Goal: Information Seeking & Learning: Compare options

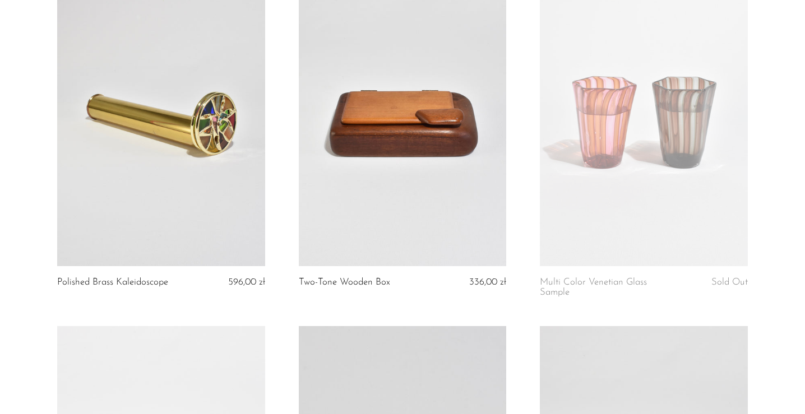
scroll to position [165, 0]
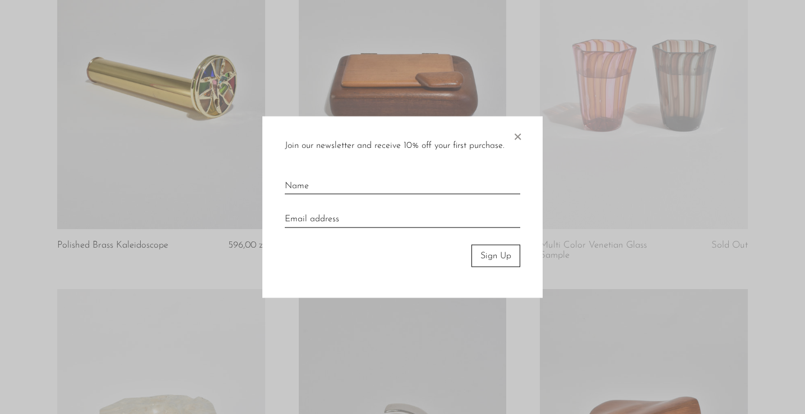
click at [516, 138] on span "×" at bounding box center [517, 134] width 11 height 36
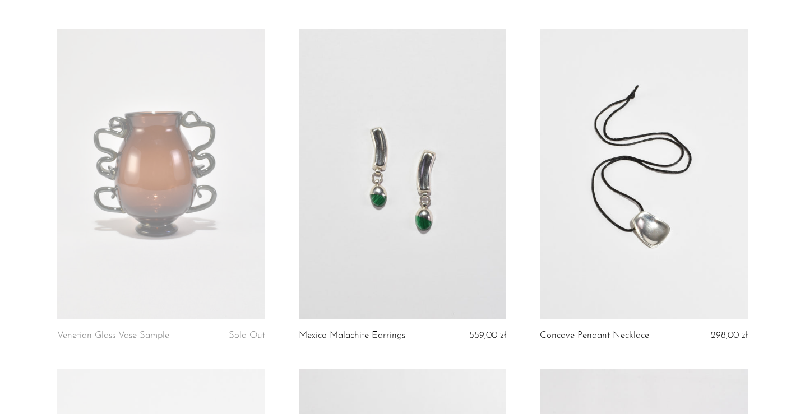
scroll to position [1546, 0]
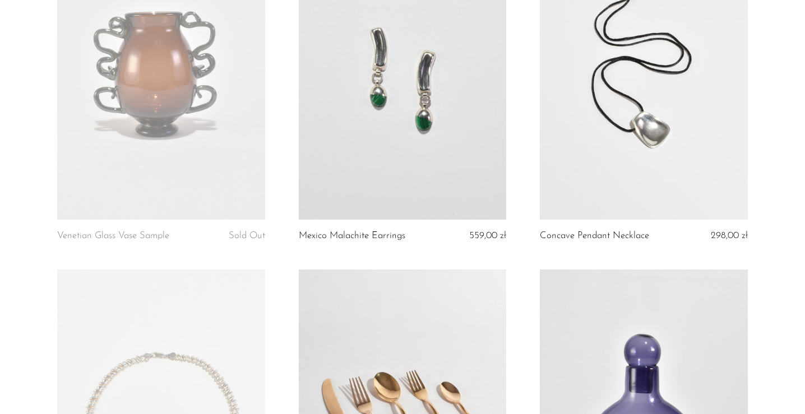
click at [447, 117] on link at bounding box center [403, 74] width 208 height 291
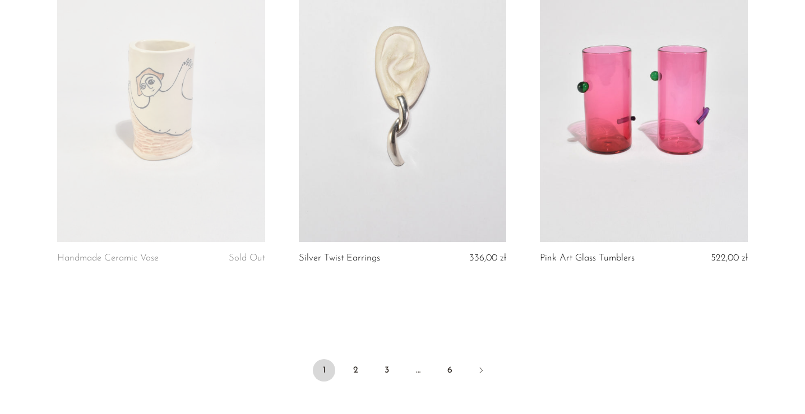
scroll to position [3920, 0]
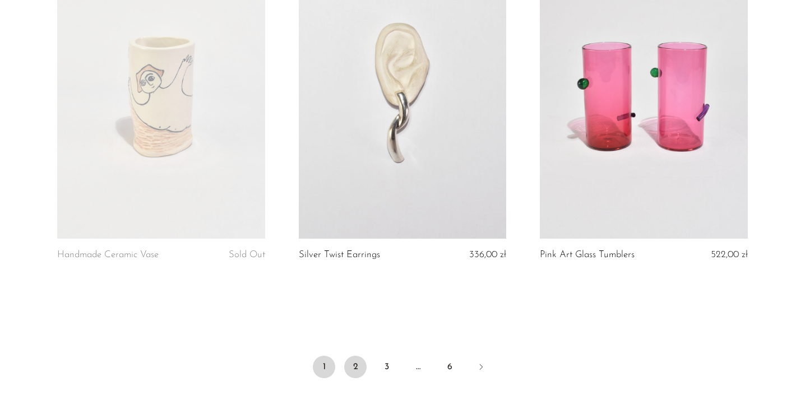
click at [357, 364] on link "2" at bounding box center [355, 367] width 22 height 22
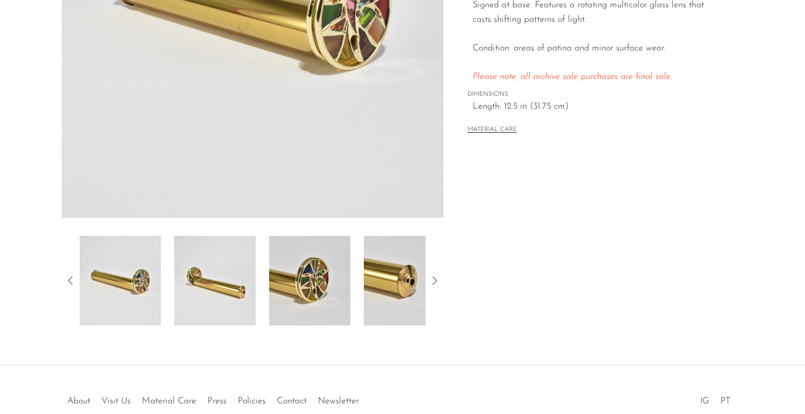
scroll to position [254, 0]
click at [409, 277] on img at bounding box center [404, 280] width 81 height 90
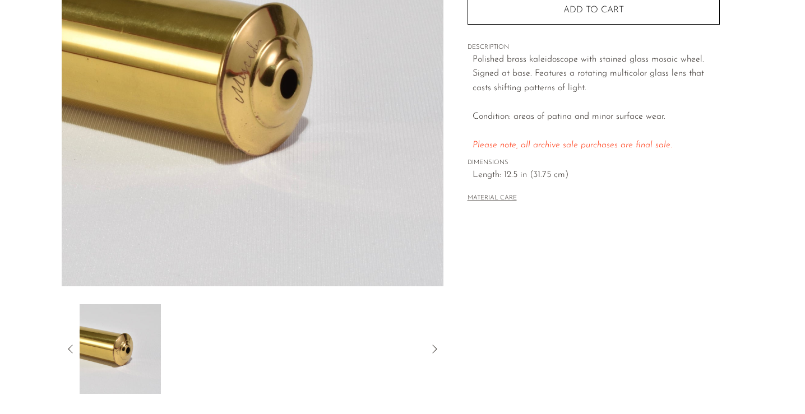
scroll to position [186, 0]
click at [69, 350] on icon at bounding box center [70, 348] width 13 height 13
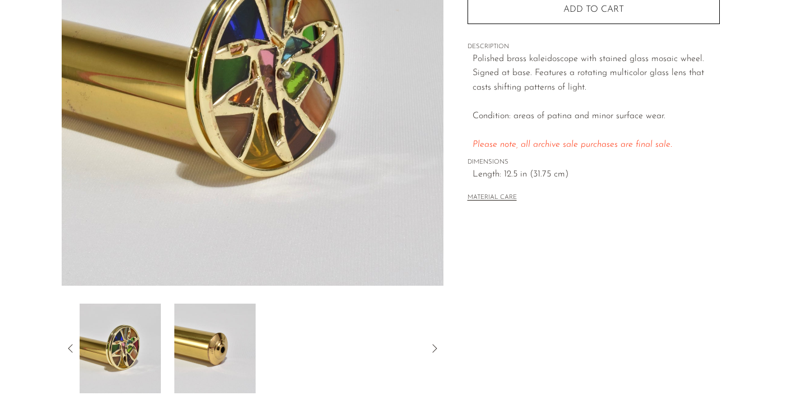
click at [69, 350] on icon at bounding box center [70, 348] width 13 height 13
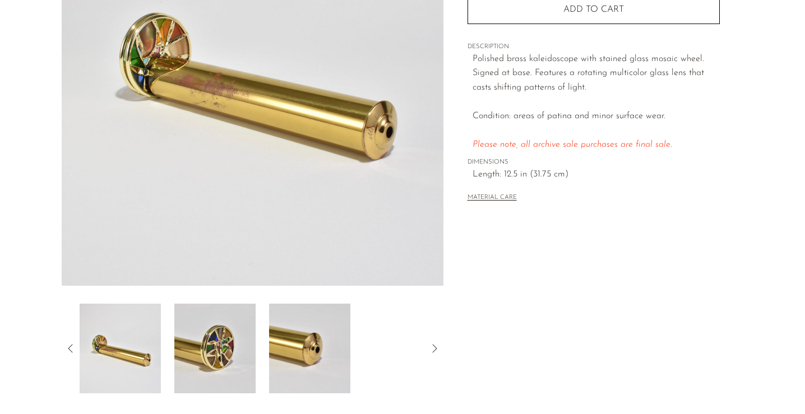
click at [69, 350] on icon at bounding box center [70, 348] width 13 height 13
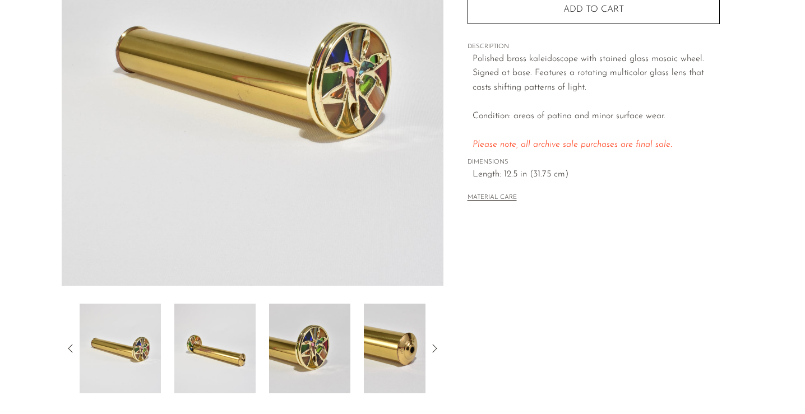
click at [70, 350] on icon at bounding box center [70, 348] width 4 height 8
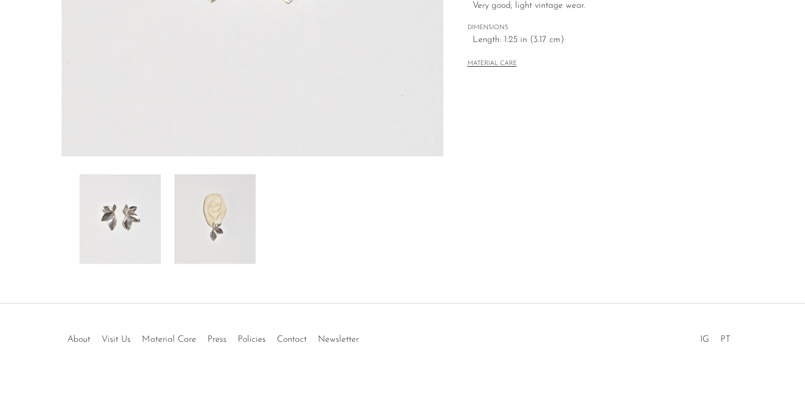
scroll to position [315, 0]
click at [217, 231] on img at bounding box center [214, 219] width 81 height 90
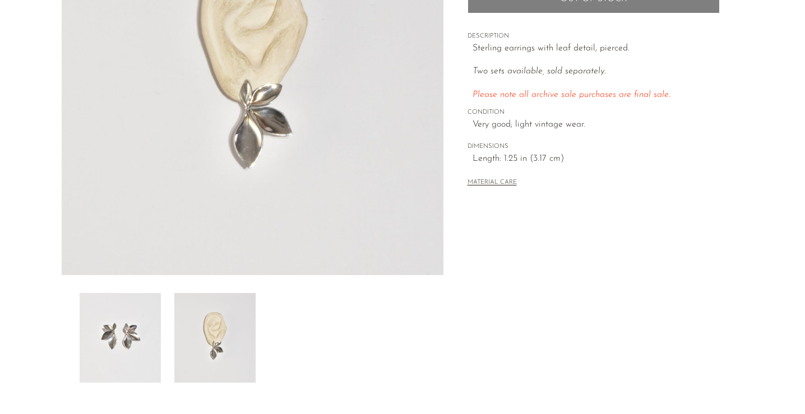
scroll to position [135, 0]
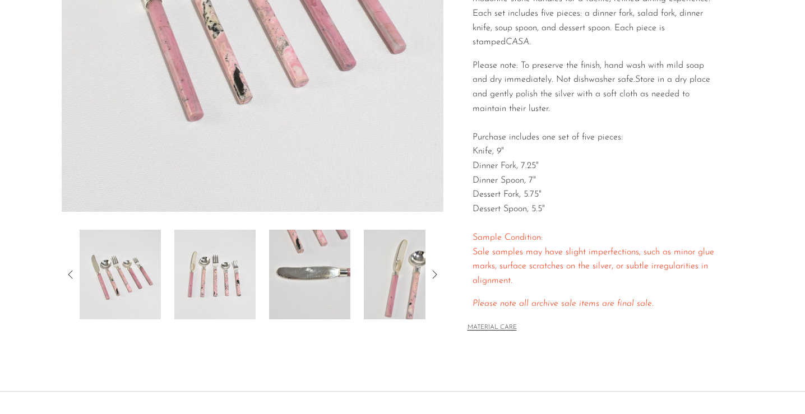
scroll to position [271, 0]
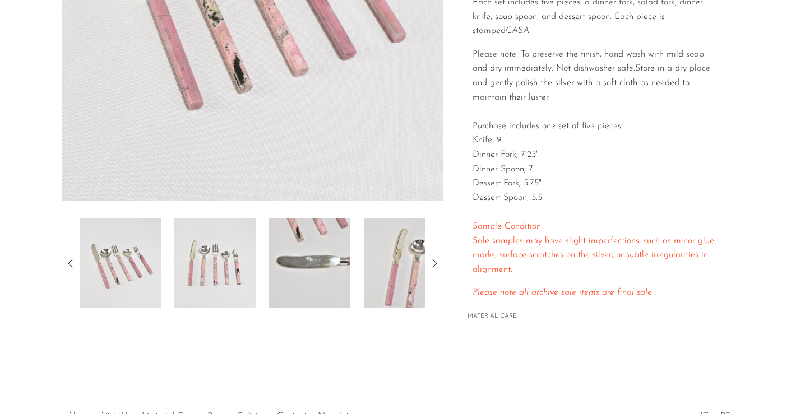
click at [229, 242] on img at bounding box center [214, 264] width 81 height 90
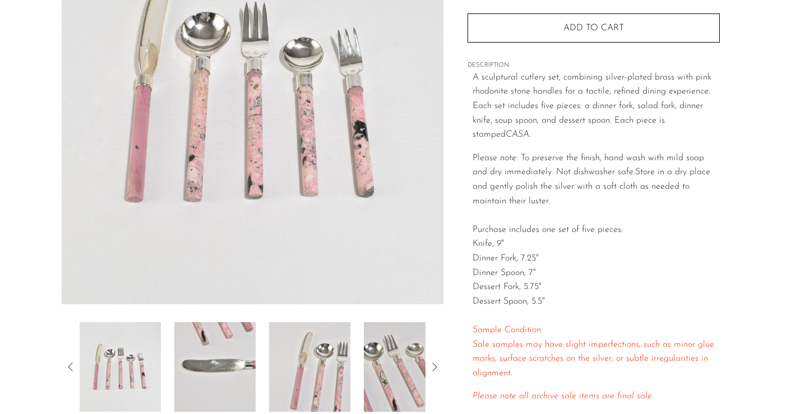
scroll to position [105, 0]
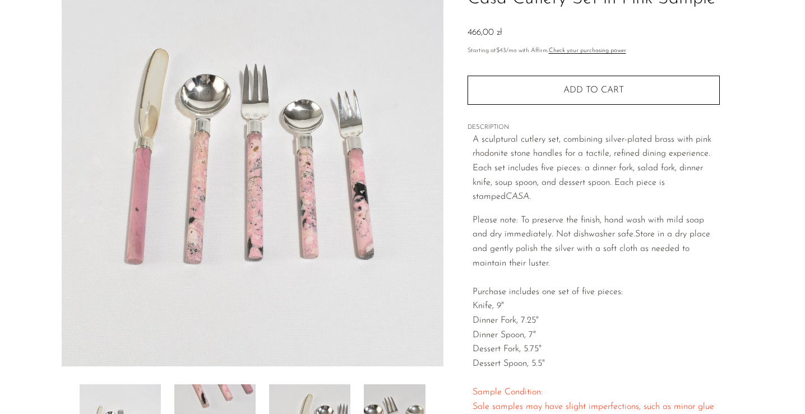
click at [309, 104] on img at bounding box center [253, 156] width 382 height 420
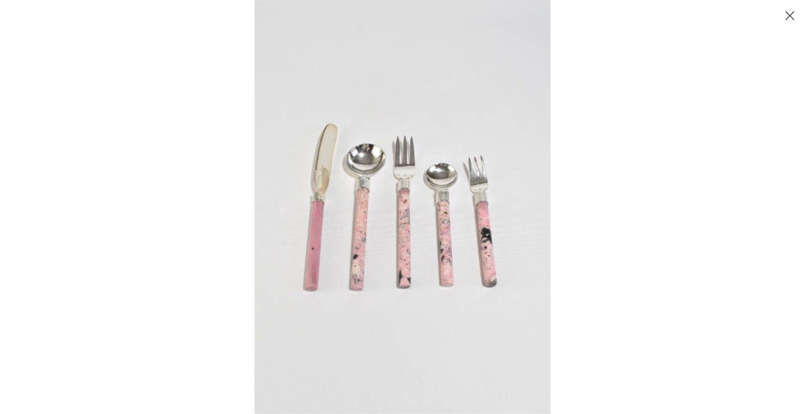
click at [458, 206] on img at bounding box center [402, 207] width 296 height 414
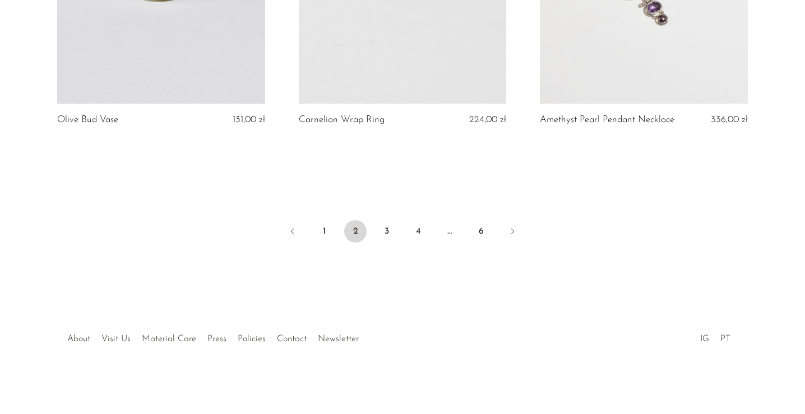
scroll to position [4073, 0]
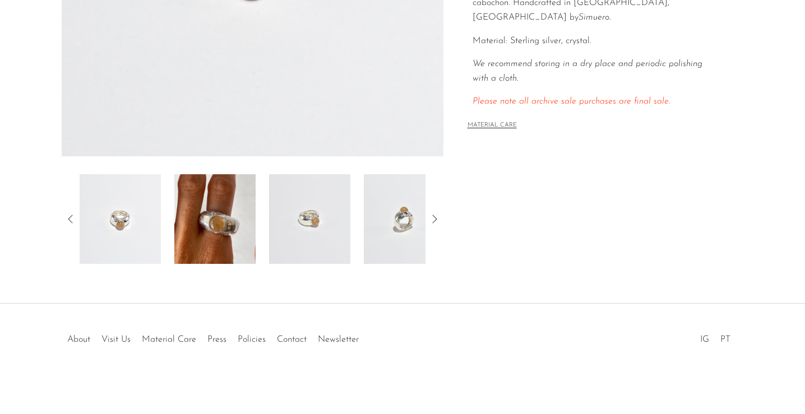
scroll to position [315, 0]
click at [242, 229] on img at bounding box center [214, 219] width 81 height 90
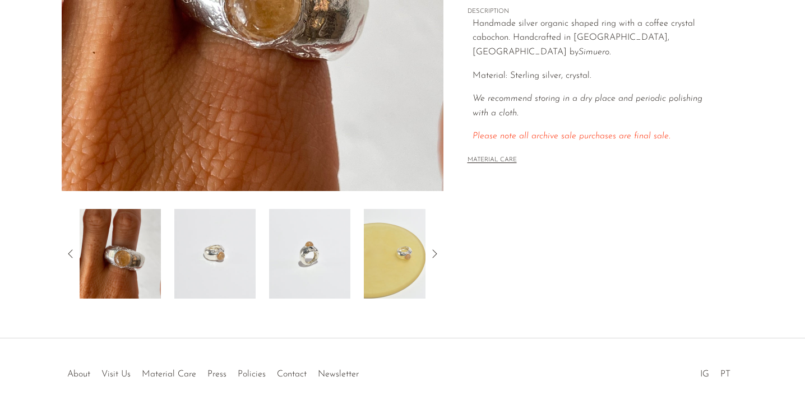
scroll to position [300, 0]
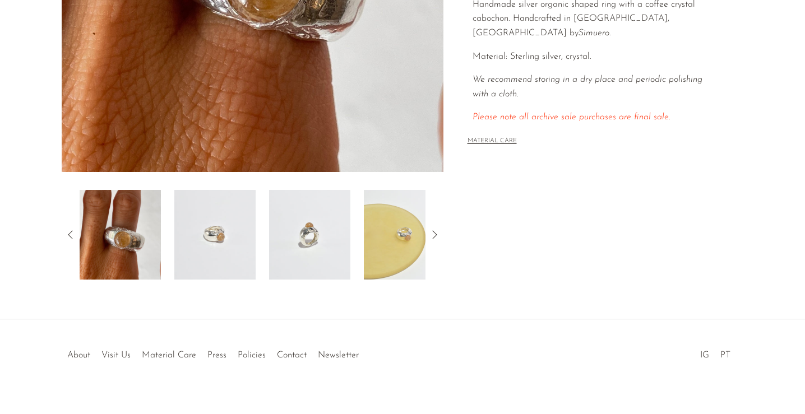
click at [307, 254] on img at bounding box center [309, 235] width 81 height 90
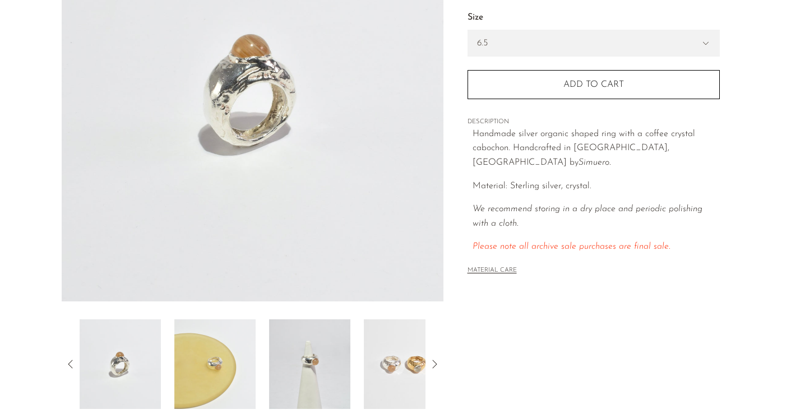
scroll to position [151, 0]
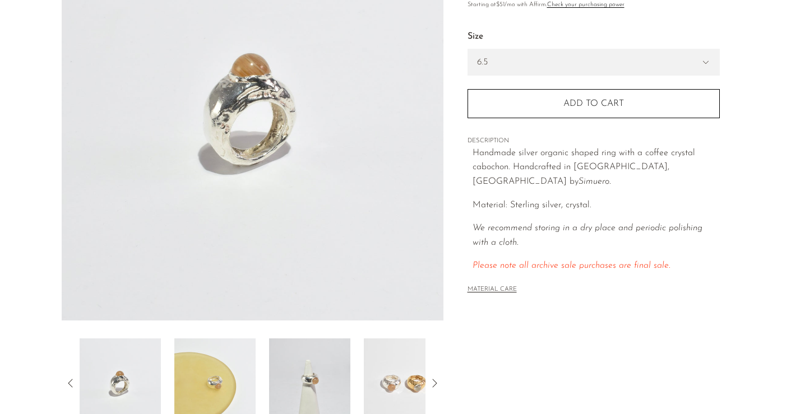
click at [385, 369] on img at bounding box center [404, 383] width 81 height 90
